Goal: Task Accomplishment & Management: Manage account settings

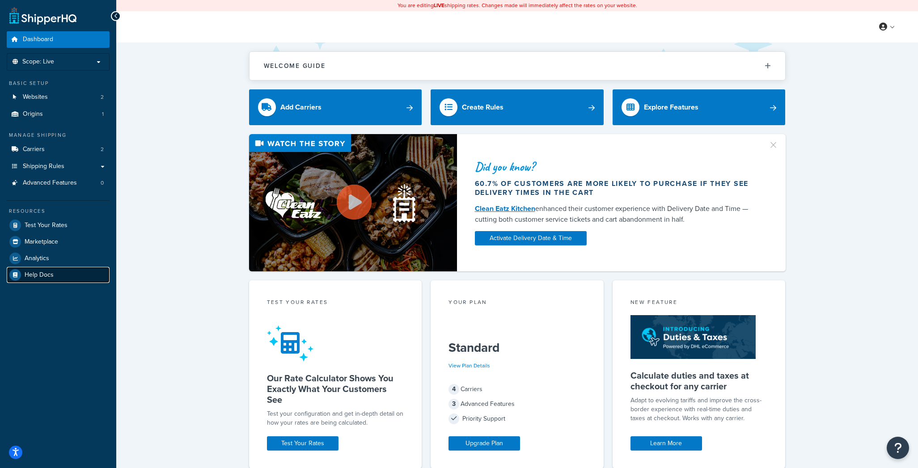
click at [48, 277] on span "Help Docs" at bounding box center [39, 275] width 29 height 8
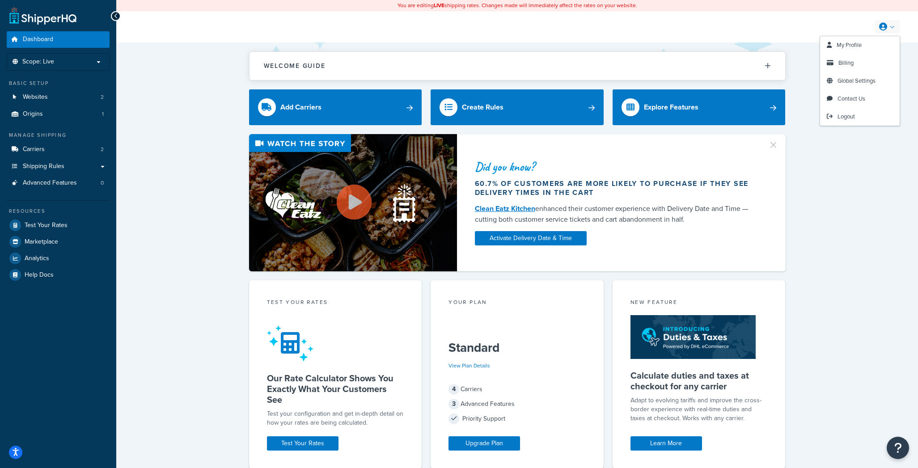
click at [881, 25] on icon at bounding box center [883, 27] width 8 height 8
click at [841, 45] on span "My Profile" at bounding box center [848, 45] width 25 height 8
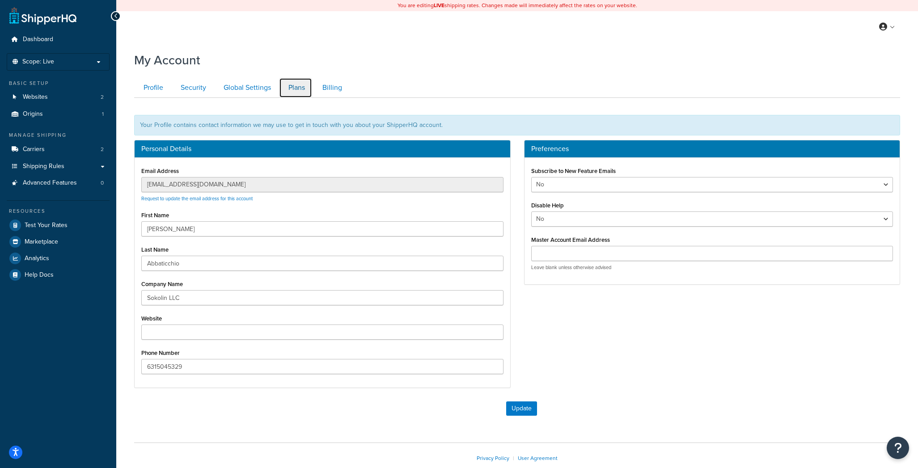
click at [294, 90] on link "Plans" at bounding box center [295, 88] width 33 height 20
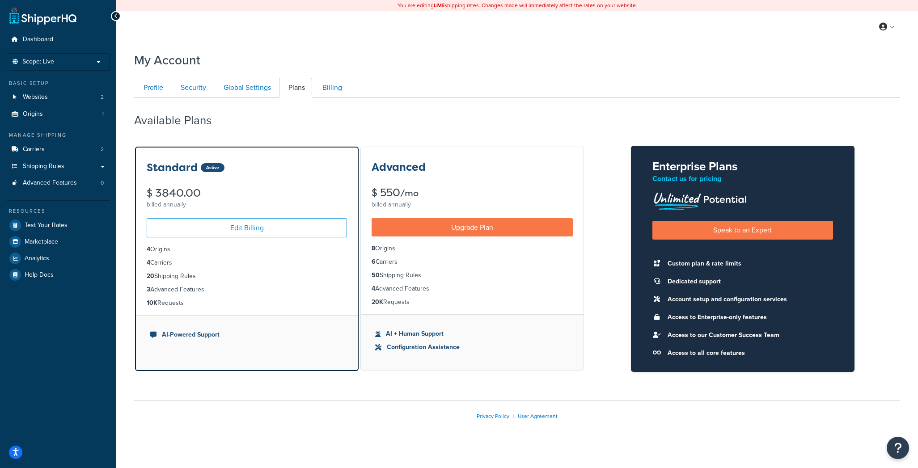
scroll to position [9, 0]
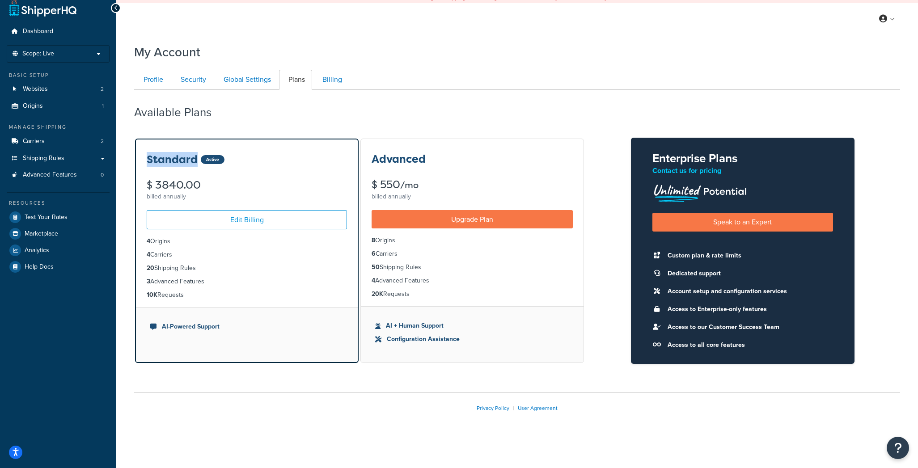
drag, startPoint x: 148, startPoint y: 161, endPoint x: 196, endPoint y: 156, distance: 48.1
click at [196, 156] on h3 "Standard" at bounding box center [172, 160] width 51 height 12
click at [885, 17] on icon at bounding box center [883, 19] width 8 height 8
click at [848, 87] on span "Contact Us" at bounding box center [851, 90] width 28 height 8
click at [55, 141] on link "Carriers 2" at bounding box center [58, 141] width 103 height 17
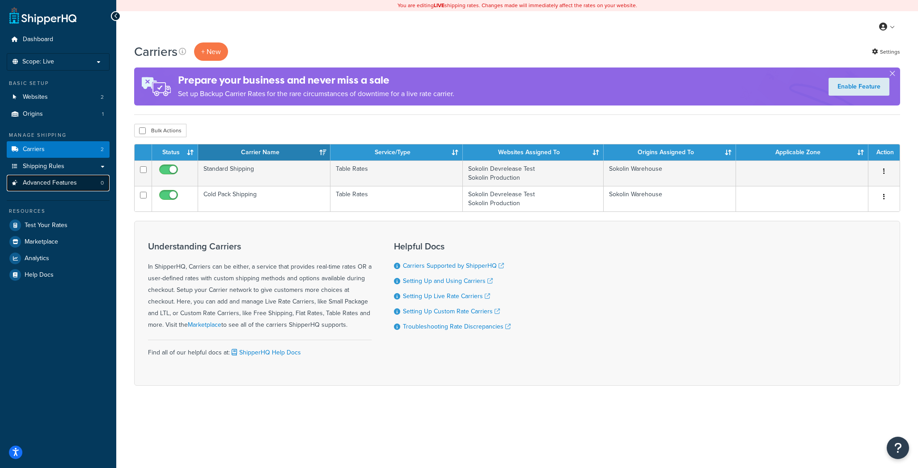
click at [34, 177] on link "Advanced Features 0" at bounding box center [58, 183] width 103 height 17
